Goal: Information Seeking & Learning: Understand process/instructions

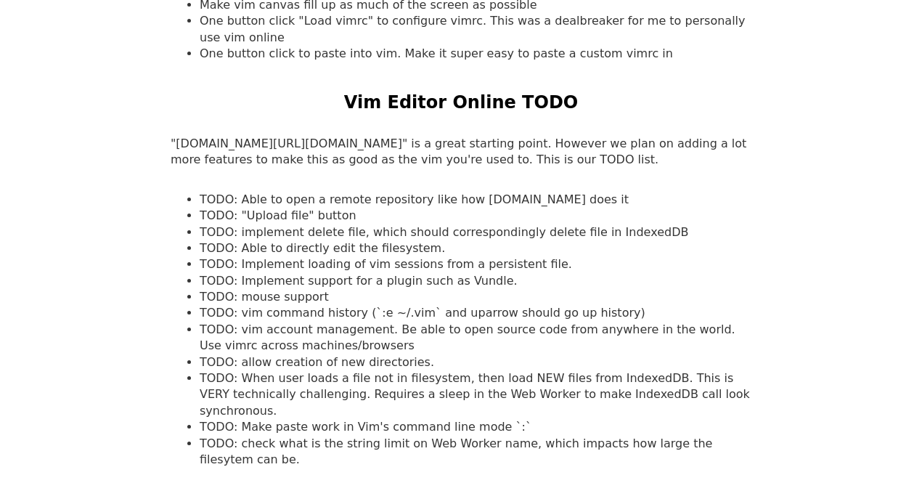
scroll to position [1303, 0]
click at [471, 191] on li "TODO: Able to open a remote repository like how [DOMAIN_NAME] does it" at bounding box center [476, 199] width 552 height 16
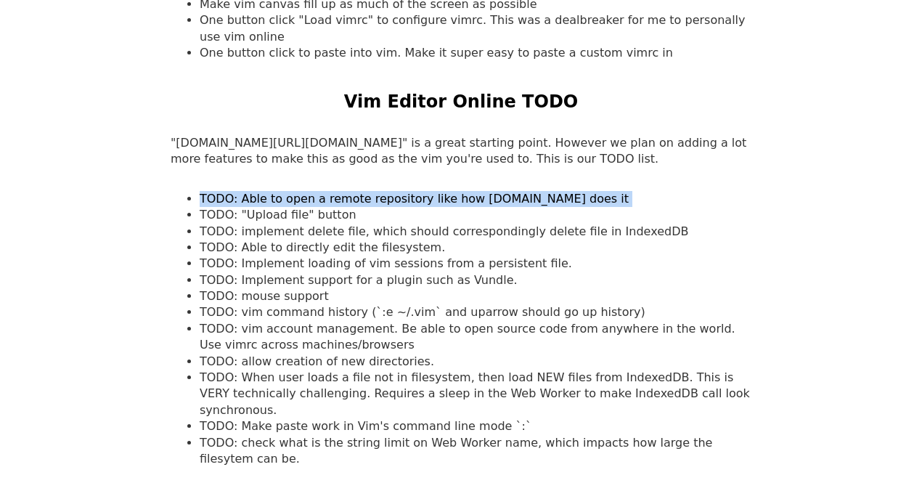
click at [471, 191] on li "TODO: Able to open a remote repository like how [DOMAIN_NAME] does it" at bounding box center [476, 199] width 552 height 16
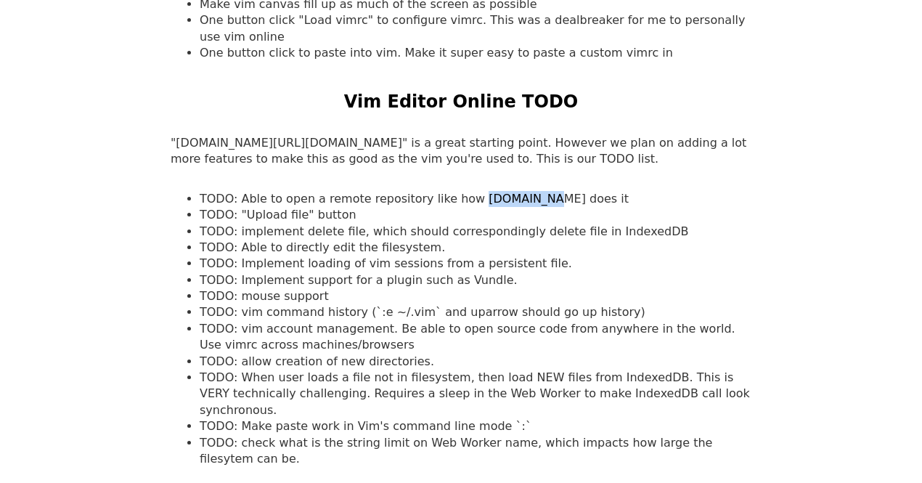
drag, startPoint x: 456, startPoint y: 184, endPoint x: 511, endPoint y: 187, distance: 54.5
click at [511, 191] on li "TODO: Able to open a remote repository like how [DOMAIN_NAME] does it" at bounding box center [476, 199] width 552 height 16
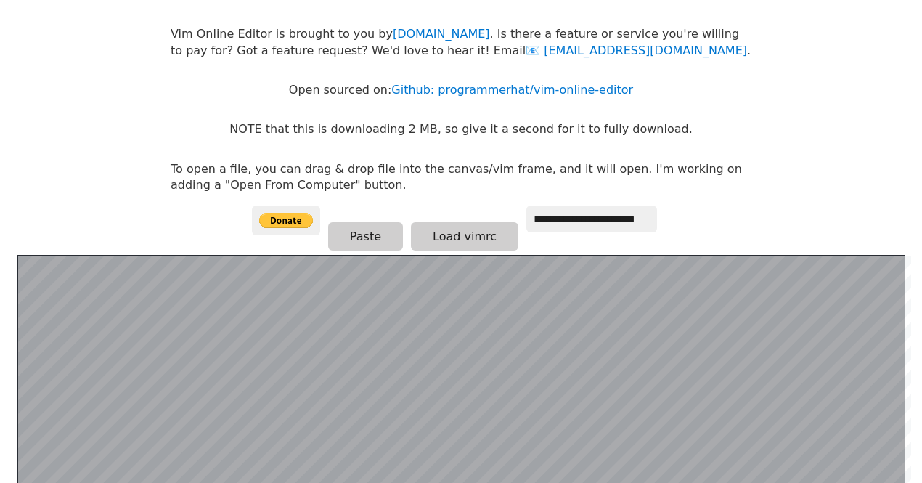
scroll to position [0, 0]
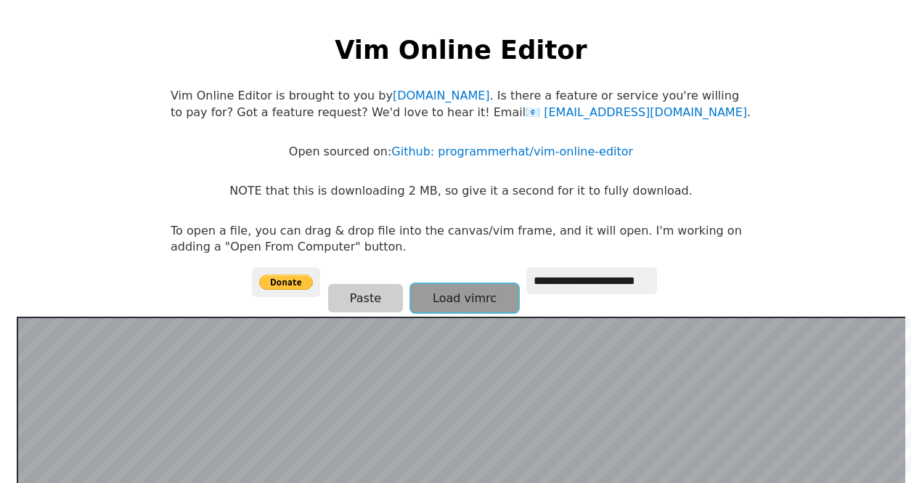
click at [460, 295] on button "Load vimrc" at bounding box center [464, 298] width 107 height 28
